Goal: Transaction & Acquisition: Purchase product/service

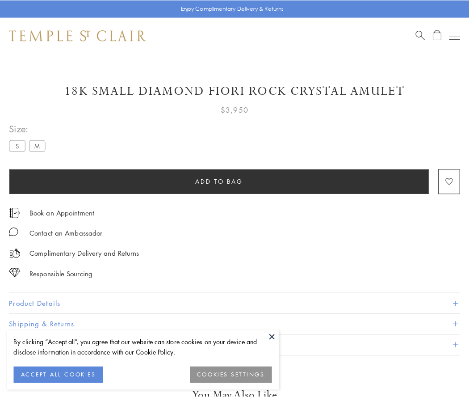
scroll to position [49, 0]
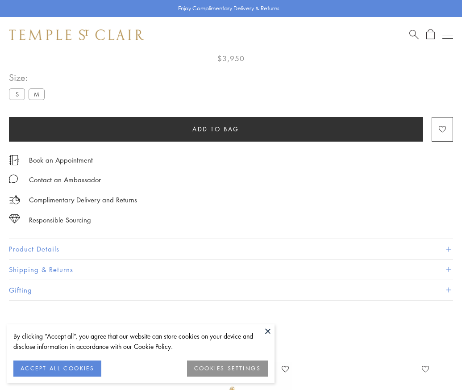
click at [216, 129] on span "Add to bag" at bounding box center [216, 129] width 47 height 10
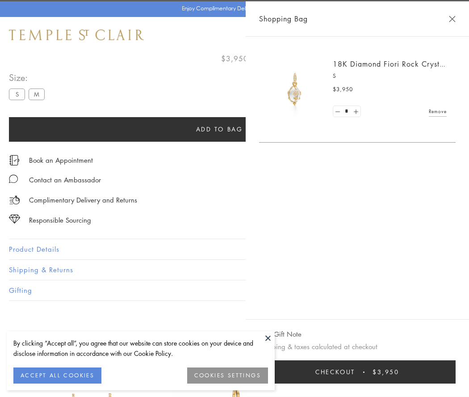
click at [355, 372] on span "Checkout" at bounding box center [335, 372] width 40 height 10
